Goal: Information Seeking & Learning: Find specific fact

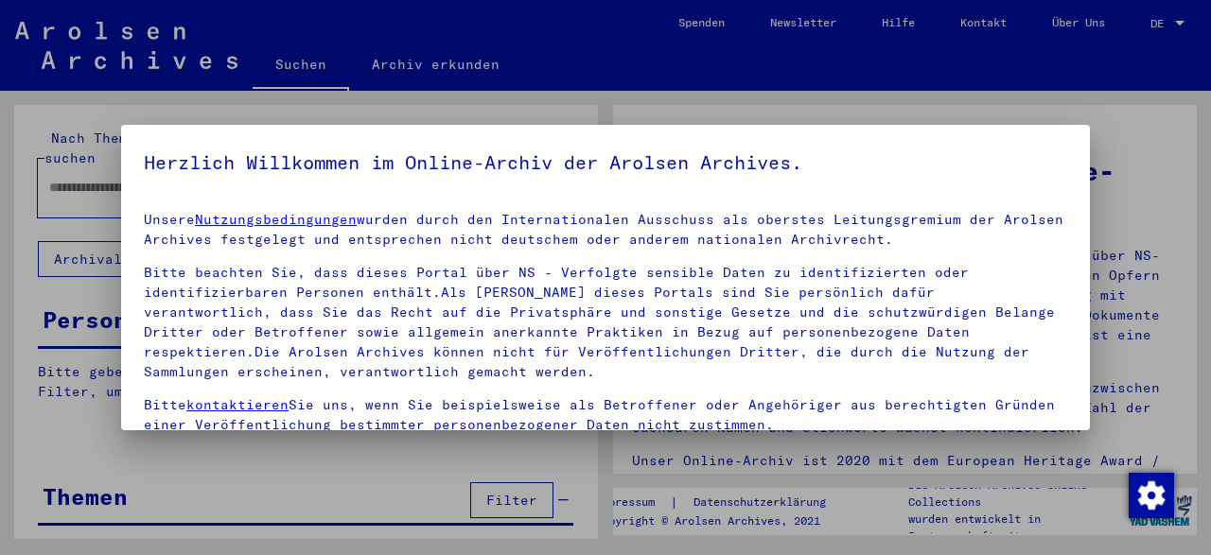
click at [291, 63] on div at bounding box center [605, 277] width 1211 height 555
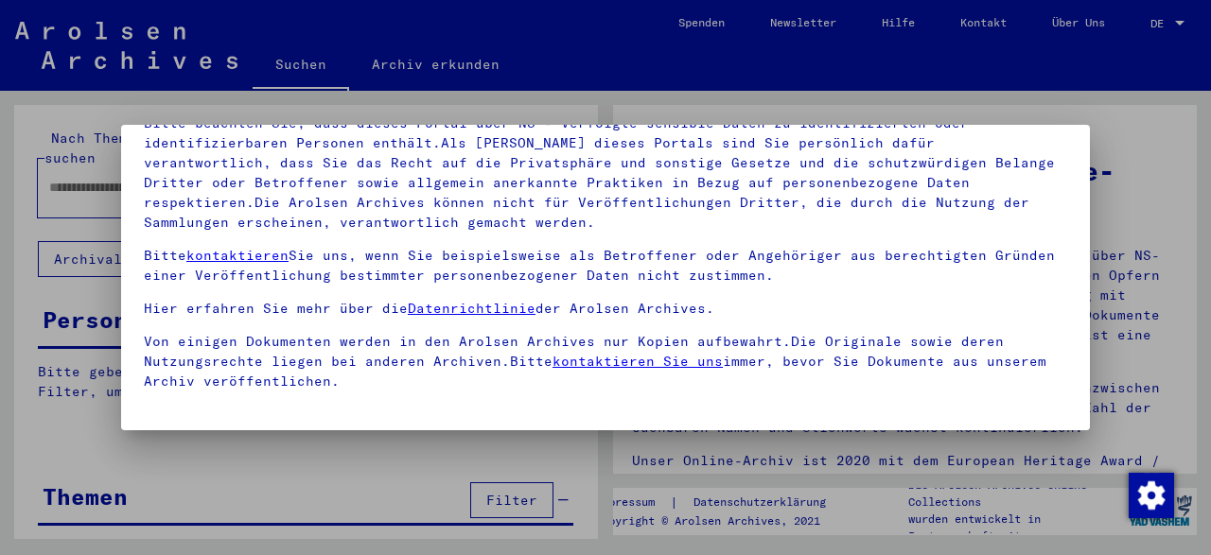
scroll to position [132, 0]
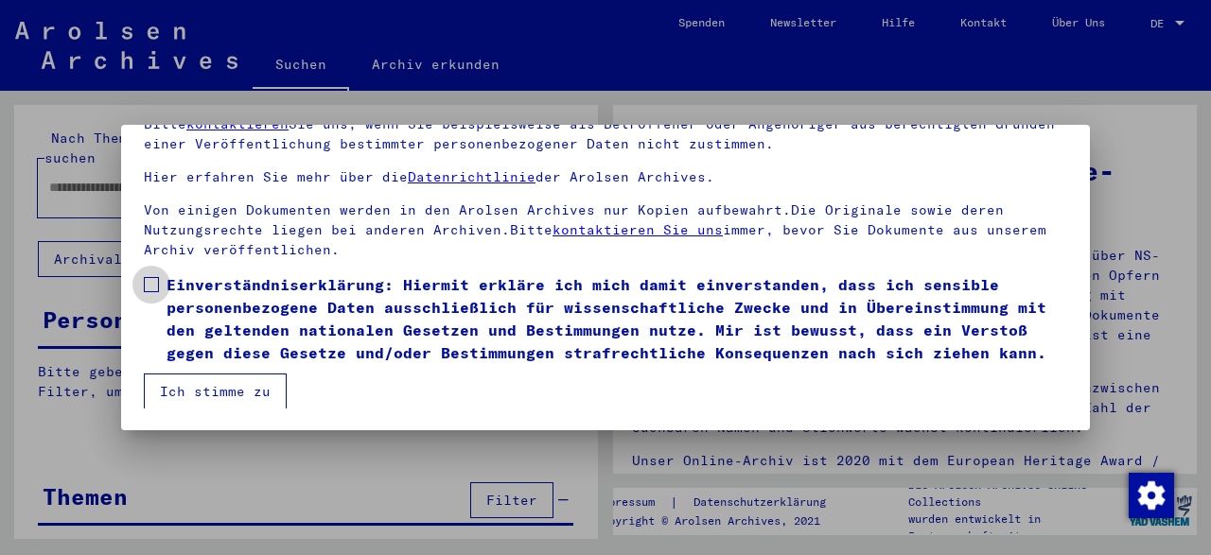
click at [152, 286] on span at bounding box center [151, 284] width 15 height 15
click at [190, 388] on button "Ich stimme zu" at bounding box center [215, 392] width 143 height 36
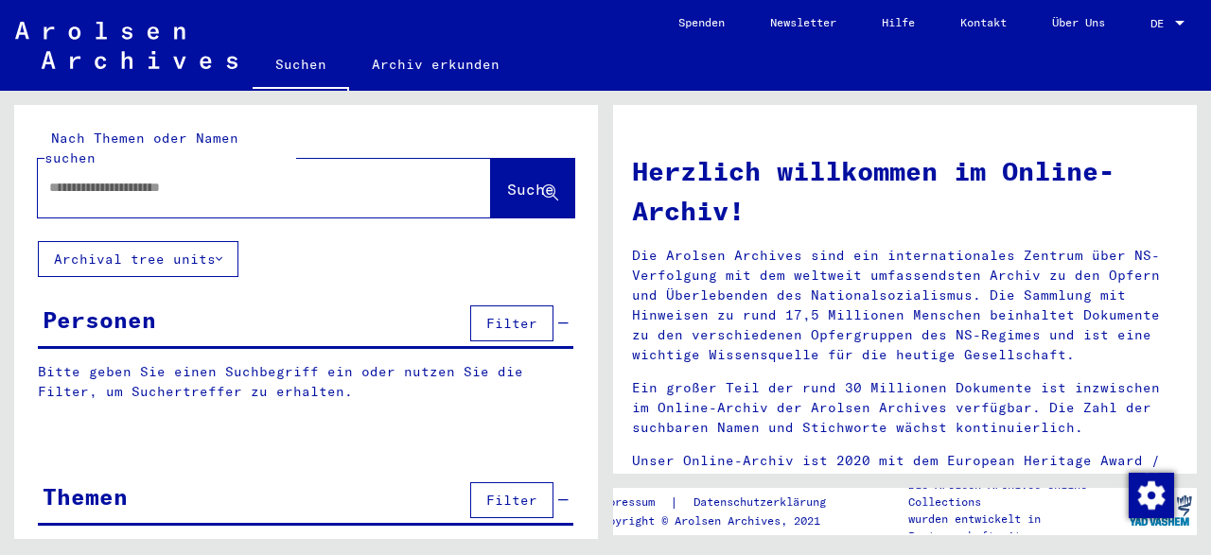
click at [82, 178] on input "text" at bounding box center [241, 188] width 385 height 20
type input "**********"
click at [507, 180] on span "Suche" at bounding box center [530, 189] width 47 height 19
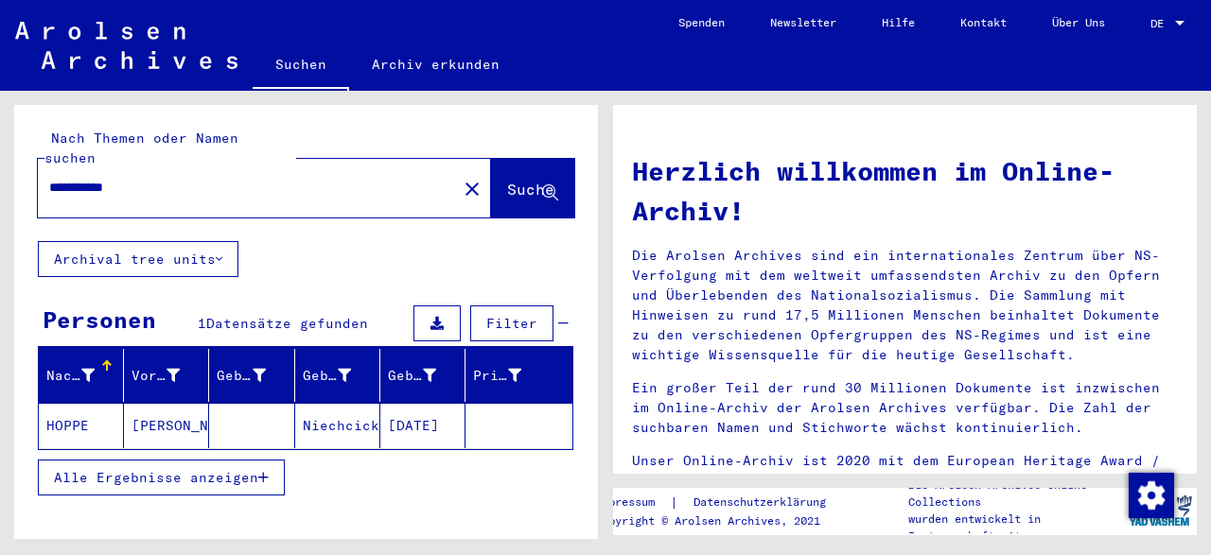
click at [133, 469] on span "Alle Ergebnisse anzeigen" at bounding box center [156, 477] width 204 height 17
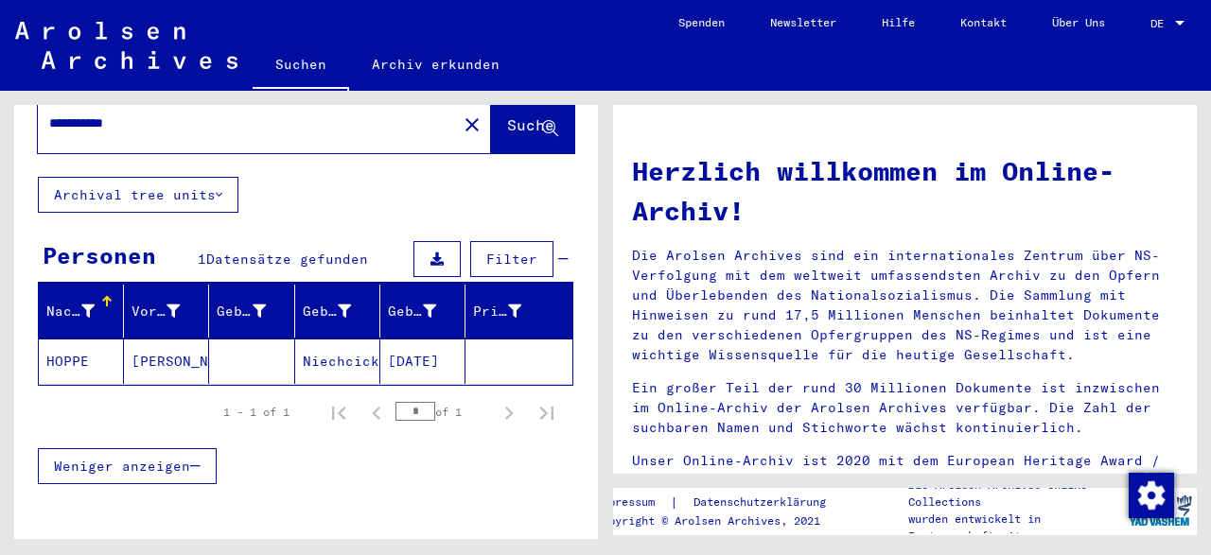
scroll to position [125, 0]
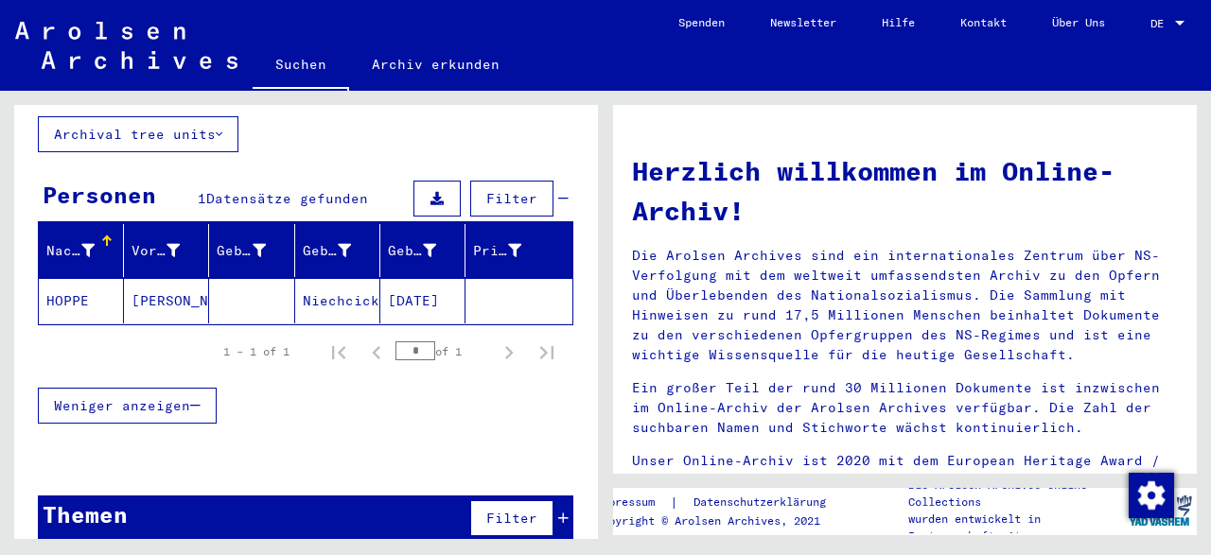
click at [77, 279] on mat-cell "HOPPE" at bounding box center [81, 300] width 85 height 45
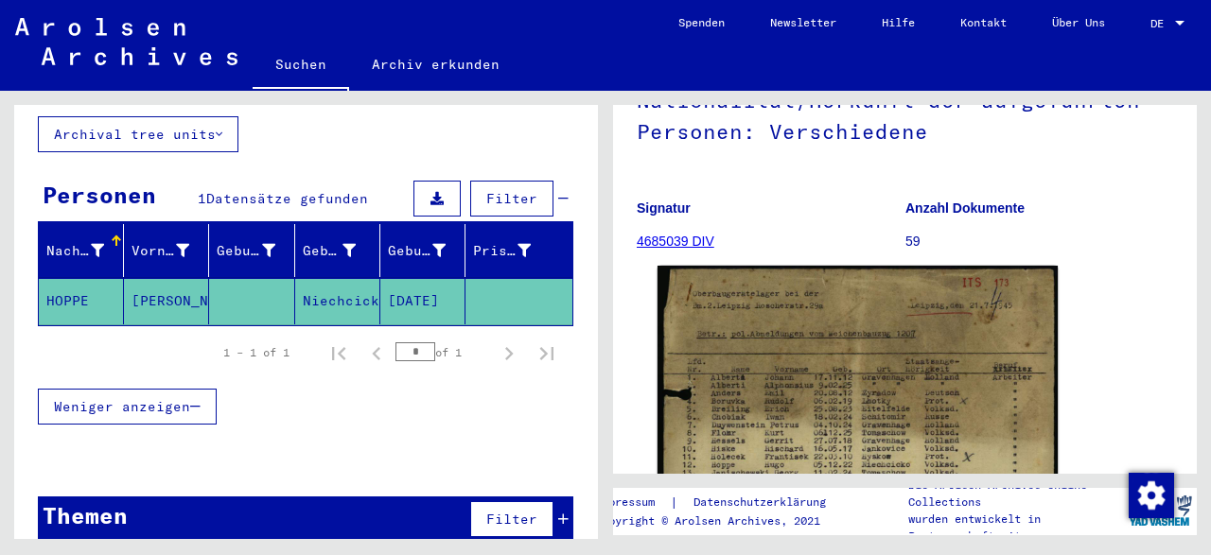
scroll to position [492, 0]
